Goal: Task Accomplishment & Management: Use online tool/utility

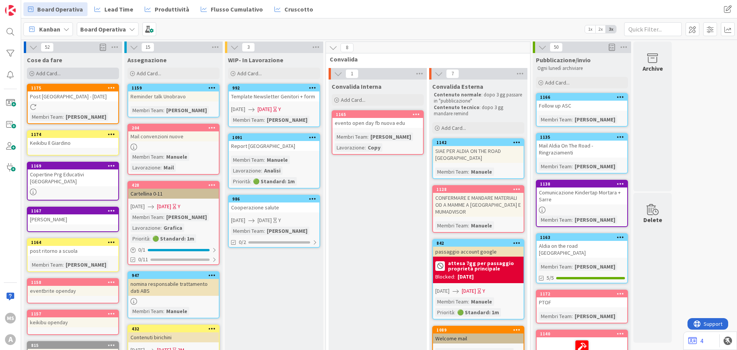
click at [56, 74] on span "Add Card..." at bounding box center [48, 73] width 25 height 7
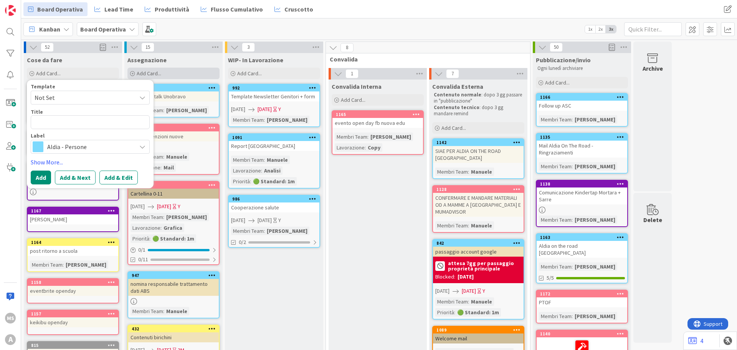
type textarea "x"
type textarea "p"
type textarea "x"
type textarea "po"
type textarea "x"
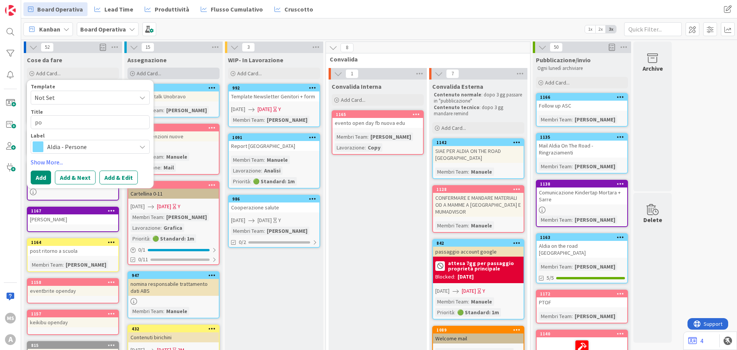
type textarea "pos"
type textarea "x"
type textarea "po"
type textarea "x"
type textarea "pos"
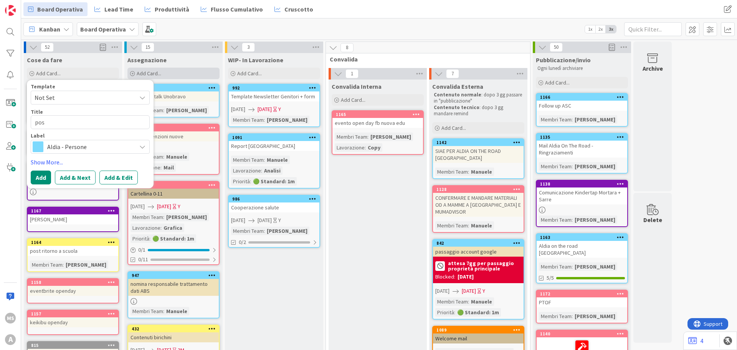
type textarea "x"
type textarea "post"
type textarea "x"
type textarea "pos"
type textarea "x"
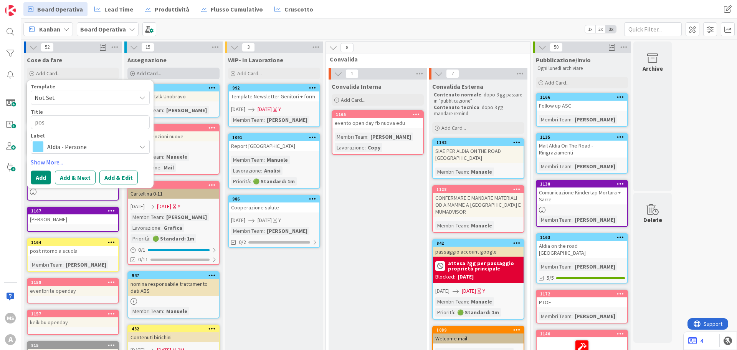
type textarea "pos"
type textarea "x"
type textarea "pos"
type textarea "x"
type textarea "post"
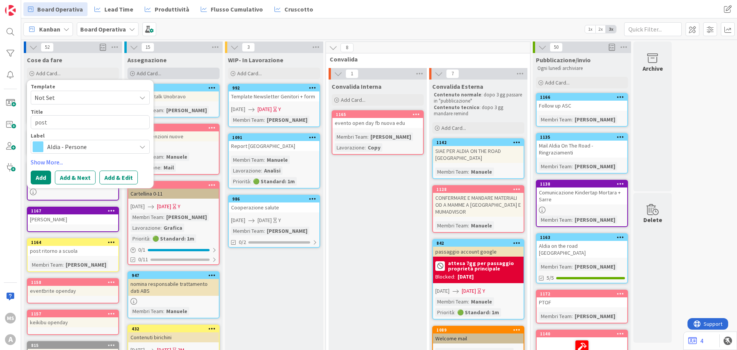
type textarea "x"
type textarea "post"
type textarea "x"
type textarea "post c"
type textarea "x"
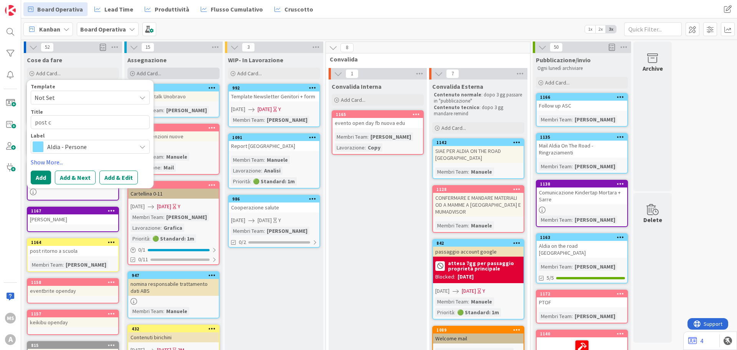
type textarea "post co"
type textarea "x"
type textarea "post col"
type textarea "x"
type textarea "post cola"
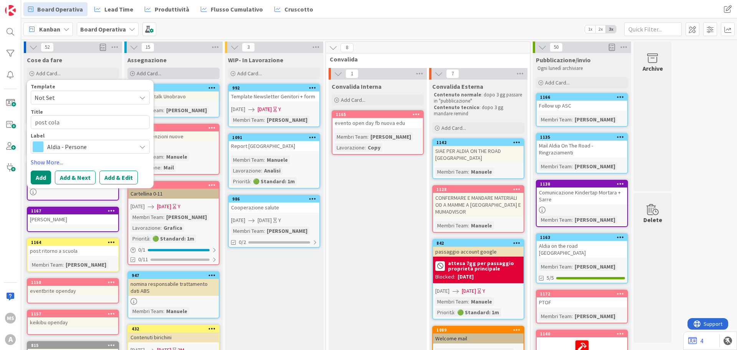
type textarea "x"
type textarea "post colaz"
type textarea "x"
type textarea "post colazi"
type textarea "x"
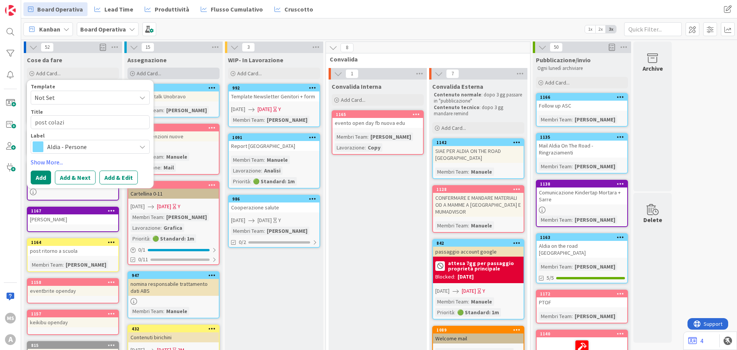
type textarea "post colazio"
type textarea "x"
type textarea "post colazion"
type textarea "x"
type textarea "post colazione"
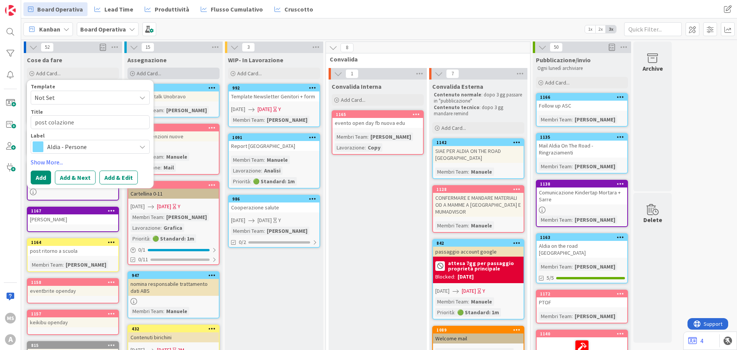
type textarea "x"
type textarea "post colazion"
type textarea "x"
type textarea "post colazione"
type textarea "x"
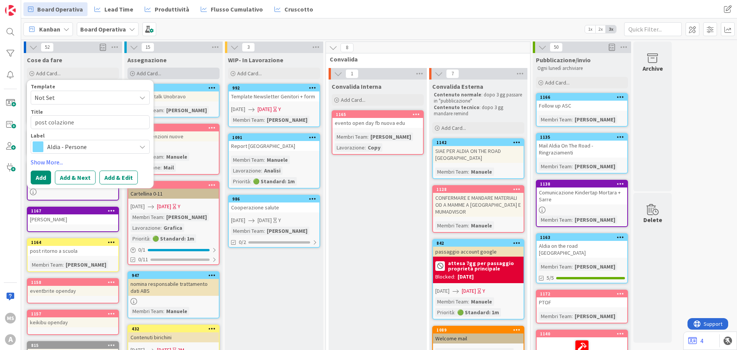
type textarea "post colazione"
type textarea "x"
type textarea "post colazione p"
type textarea "x"
type textarea "post colazione pe"
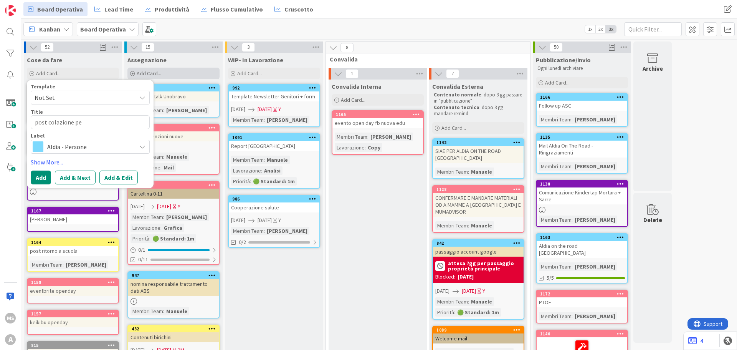
type textarea "x"
type textarea "post colazione ped"
type textarea "x"
type textarea "post colazione peda"
type textarea "x"
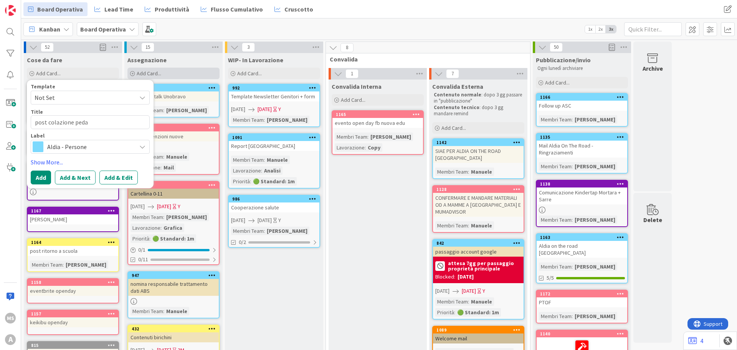
type textarea "post colazione pedag"
type textarea "x"
type textarea "post colazione pedago"
type textarea "x"
type textarea "post colazione pedagog"
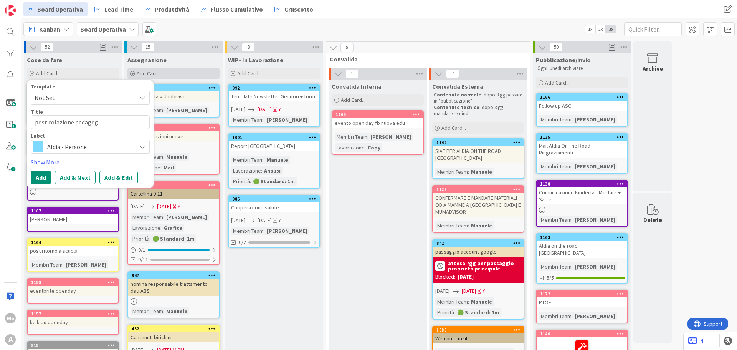
type textarea "x"
type textarea "post colazione pedagogi"
type textarea "x"
type textarea "post colazione pedagogic"
type textarea "x"
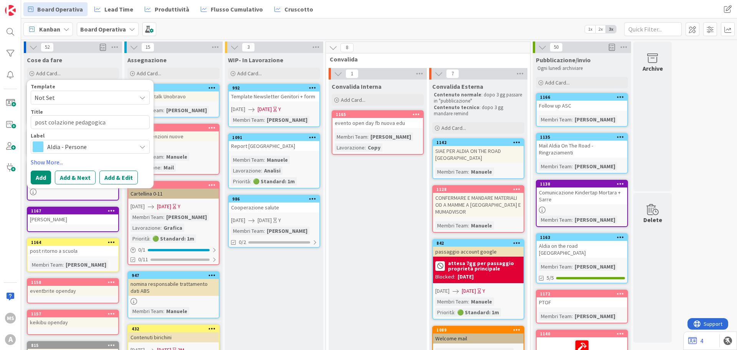
type textarea "post colazione pedagogica"
click at [82, 147] on span "Aldia - Persone" at bounding box center [89, 146] width 85 height 11
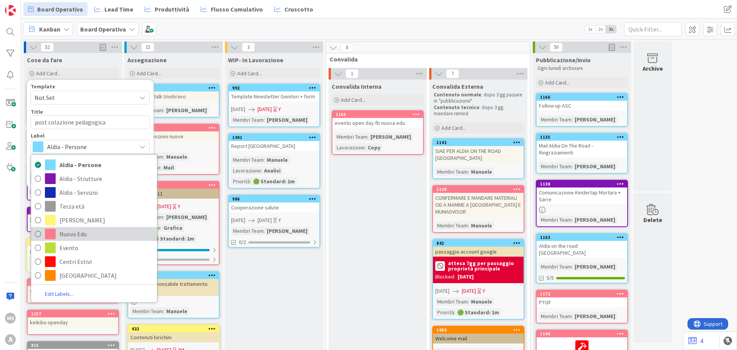
click at [85, 232] on span "Nuova Edu" at bounding box center [106, 234] width 94 height 12
type textarea "x"
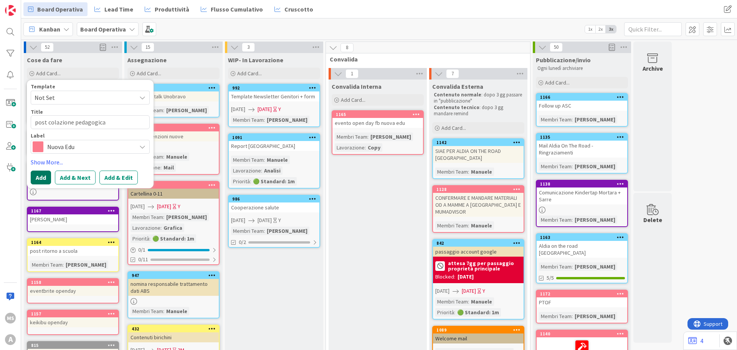
click at [43, 178] on button "Add" at bounding box center [41, 177] width 20 height 14
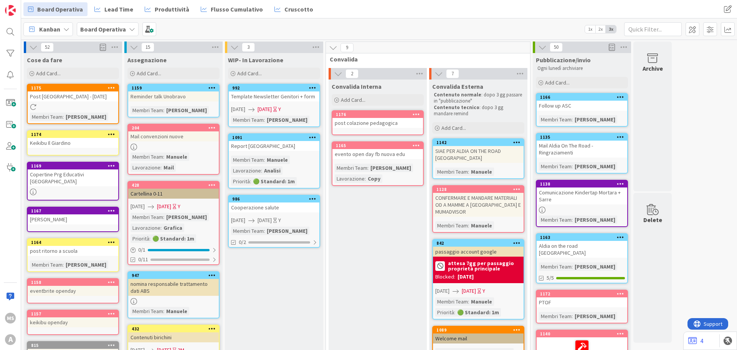
click at [366, 122] on div "post colazione pedagogica" at bounding box center [377, 123] width 91 height 10
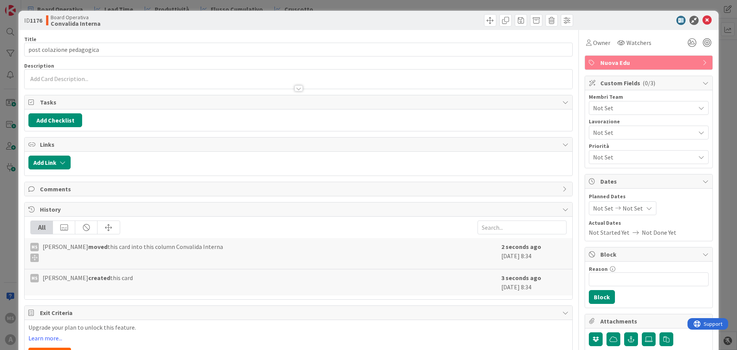
click at [616, 107] on span "Not Set" at bounding box center [644, 107] width 102 height 9
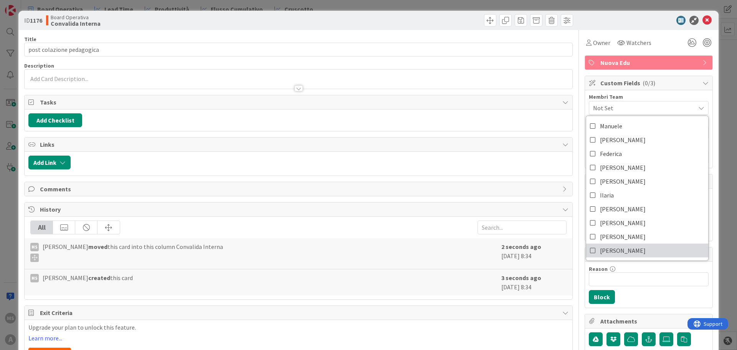
click at [619, 248] on link "[PERSON_NAME]" at bounding box center [647, 250] width 122 height 14
click at [705, 21] on icon at bounding box center [706, 20] width 9 height 9
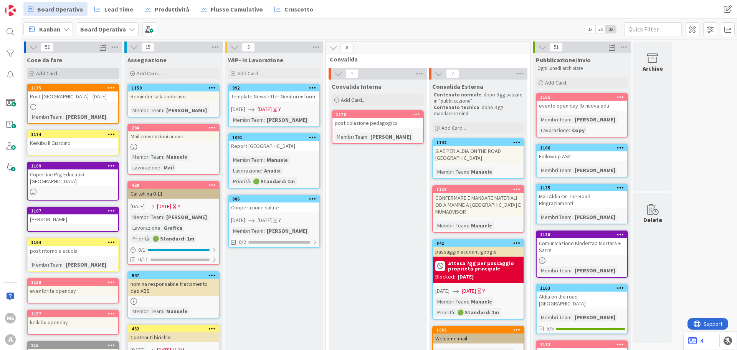
click at [91, 72] on div "Add Card..." at bounding box center [73, 74] width 92 height 12
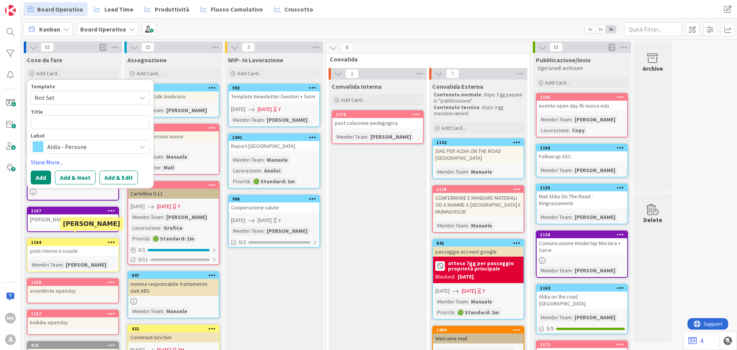
click at [83, 239] on div "1164" at bounding box center [73, 242] width 91 height 7
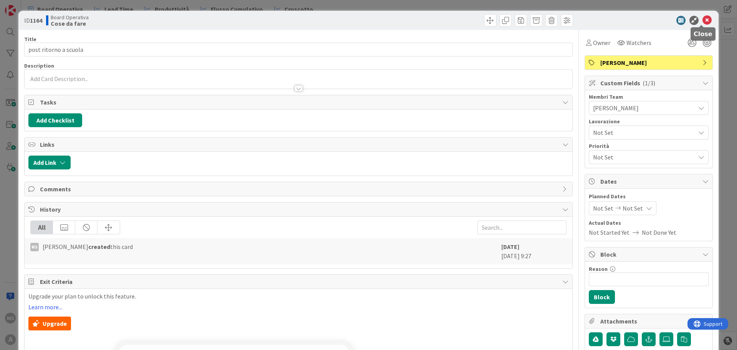
click at [702, 18] on icon at bounding box center [706, 20] width 9 height 9
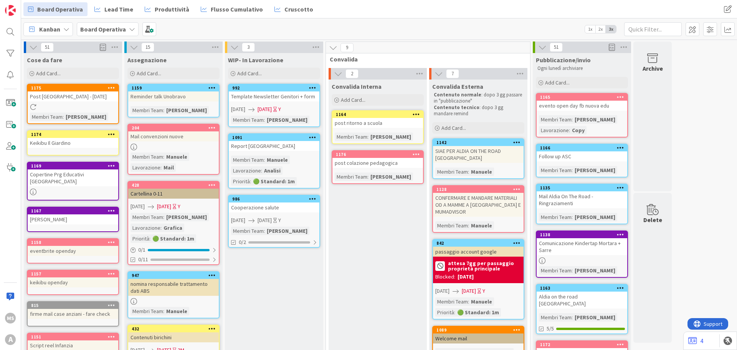
click at [396, 124] on div "post ritorno a scuola" at bounding box center [377, 123] width 91 height 10
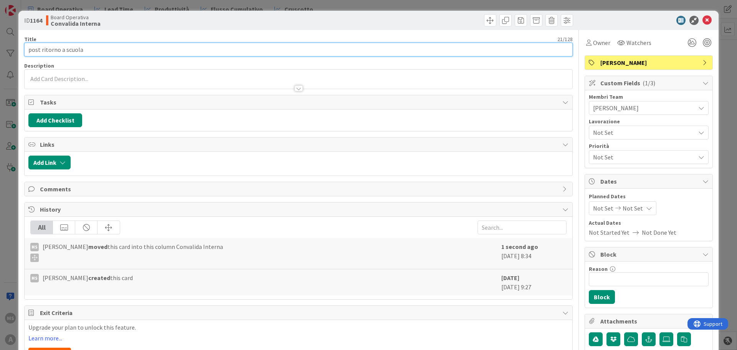
click at [95, 47] on input "post ritorno a scuola" at bounding box center [298, 50] width 548 height 14
type input "post ritorno a scuola/il giardino"
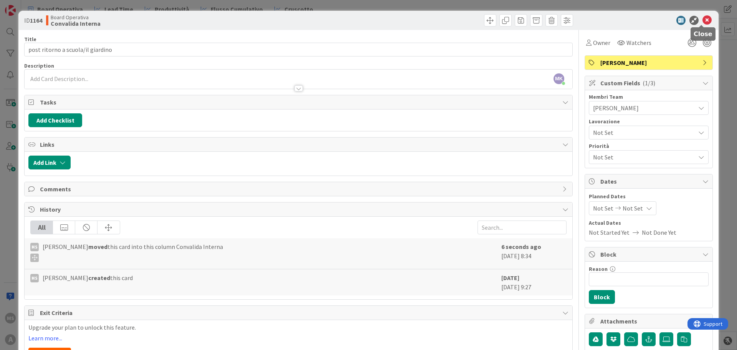
click at [702, 19] on icon at bounding box center [706, 20] width 9 height 9
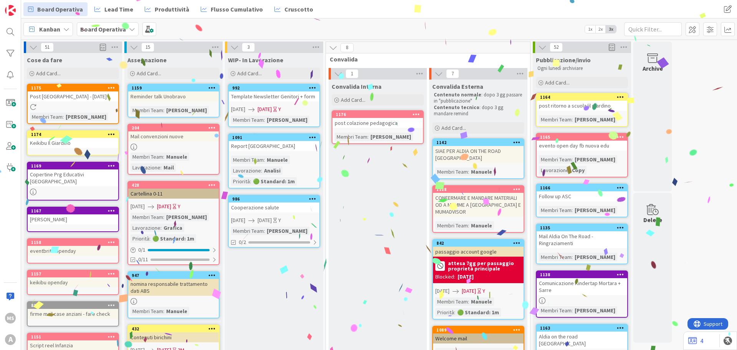
click at [107, 88] on div at bounding box center [111, 87] width 14 height 5
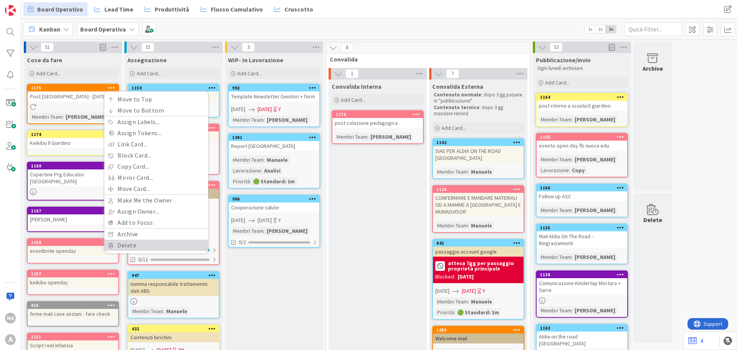
click at [161, 249] on link "Delete" at bounding box center [156, 244] width 104 height 11
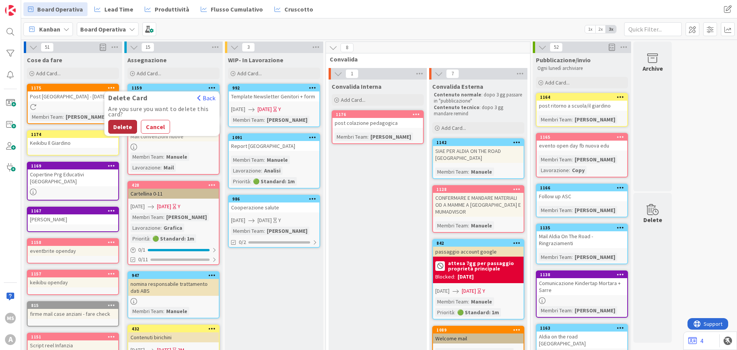
click at [115, 128] on button "Delete" at bounding box center [122, 127] width 29 height 14
